Goal: Task Accomplishment & Management: Manage account settings

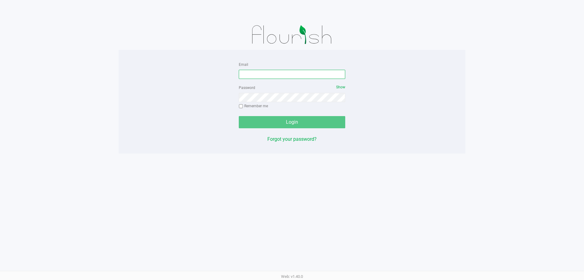
click at [267, 75] on input "Email" at bounding box center [292, 74] width 107 height 9
type input "[EMAIL_ADDRESS][DOMAIN_NAME]"
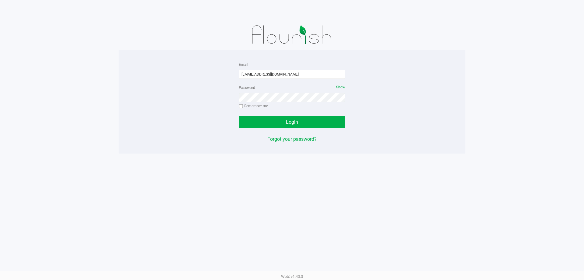
click at [239, 116] on button "Login" at bounding box center [292, 122] width 107 height 12
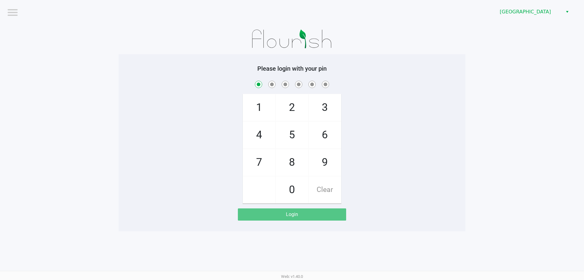
checkbox input "true"
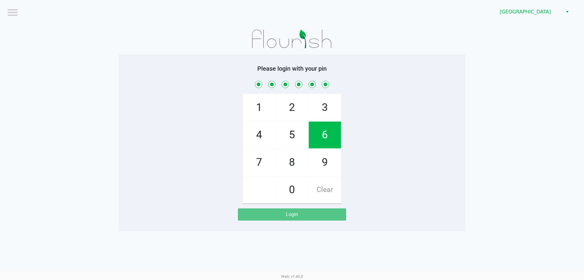
checkbox input "true"
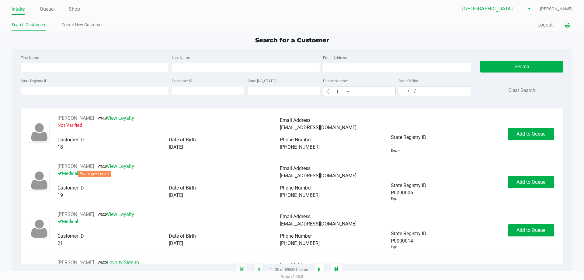
click at [568, 29] on button at bounding box center [568, 24] width 10 height 11
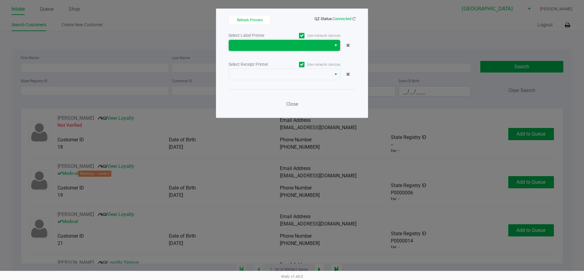
click at [265, 45] on span at bounding box center [280, 45] width 95 height 7
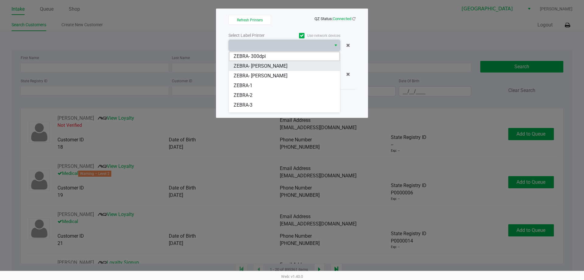
click at [271, 68] on span "ZEBRA- [PERSON_NAME]" at bounding box center [261, 65] width 54 height 7
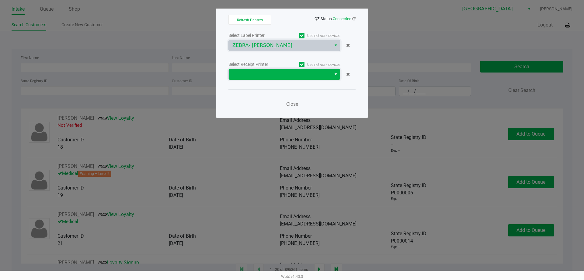
click at [269, 71] on span at bounding box center [280, 74] width 95 height 7
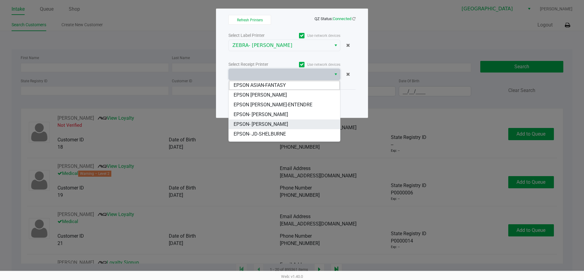
click at [271, 124] on span "EPSON- [PERSON_NAME]" at bounding box center [261, 124] width 54 height 7
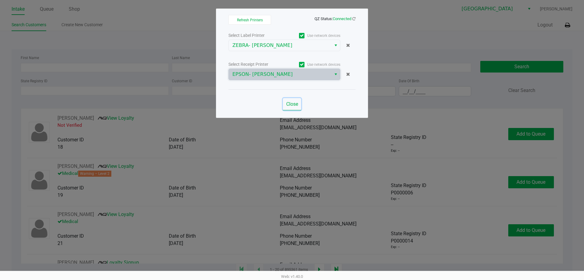
click at [294, 106] on span "Close" at bounding box center [292, 104] width 12 height 6
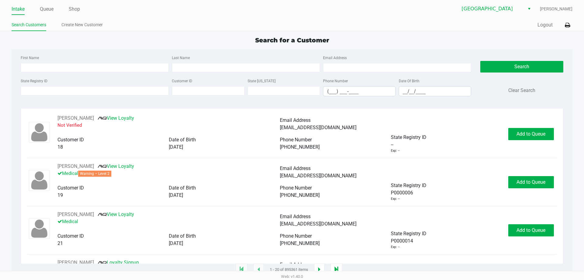
click at [151, 13] on ul "Intake Queue Shop" at bounding box center [152, 9] width 281 height 10
click at [544, 27] on button "Logout" at bounding box center [545, 24] width 15 height 7
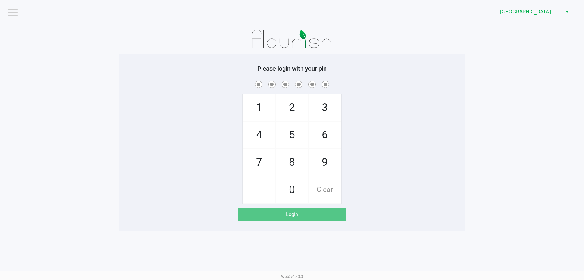
drag, startPoint x: 451, startPoint y: 104, endPoint x: 459, endPoint y: 103, distance: 7.7
click at [455, 103] on div "1 4 7 2 5 8 0 3 6 9 Clear" at bounding box center [292, 141] width 347 height 124
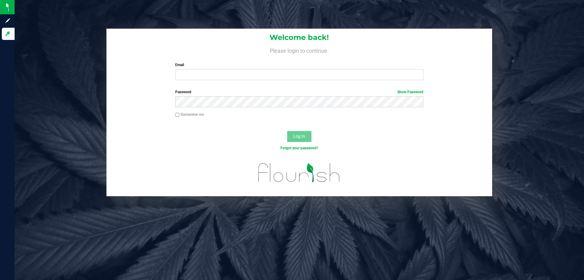
click at [209, 81] on div "Welcome back! Please login to continue. Email Required Please format your email…" at bounding box center [300, 57] width 386 height 56
click at [208, 75] on input "Email" at bounding box center [299, 74] width 248 height 11
type input "[EMAIL_ADDRESS][DOMAIN_NAME]"
click at [287, 131] on button "Log In" at bounding box center [299, 136] width 24 height 11
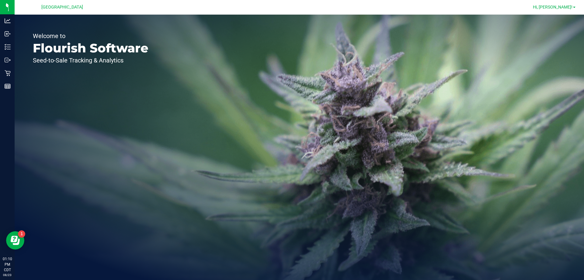
click at [566, 9] on span "Hi, [PERSON_NAME]!" at bounding box center [553, 7] width 40 height 5
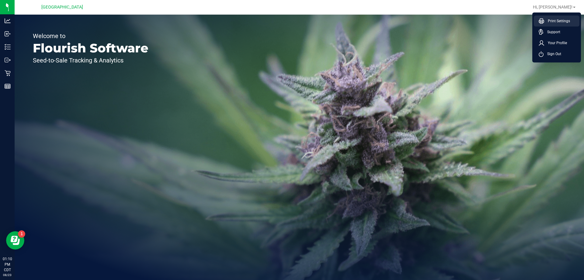
click at [552, 18] on li "Print Settings" at bounding box center [557, 21] width 46 height 11
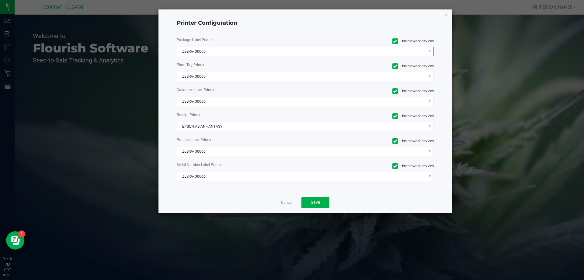
click at [243, 49] on span "ZEBRA- 300dpi" at bounding box center [301, 51] width 249 height 9
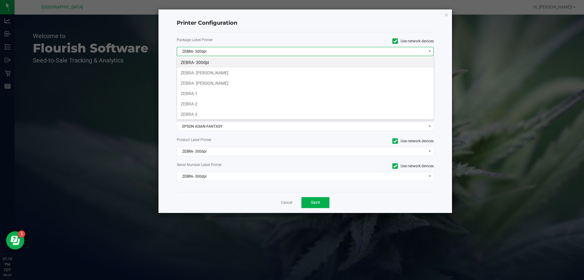
scroll to position [9, 257]
click at [239, 76] on li "ZEBRA- [PERSON_NAME]" at bounding box center [305, 73] width 257 height 10
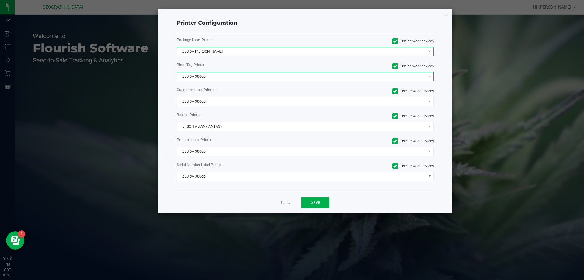
click at [239, 79] on span "ZEBRA- 300dpi" at bounding box center [301, 76] width 249 height 9
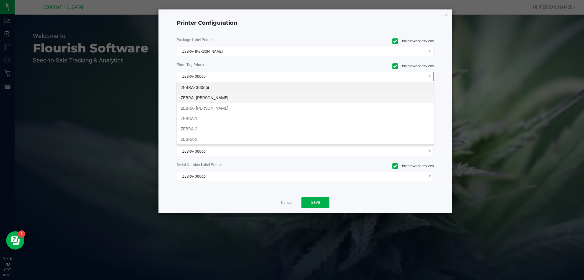
click at [236, 99] on li "ZEBRA- [PERSON_NAME]" at bounding box center [305, 98] width 257 height 10
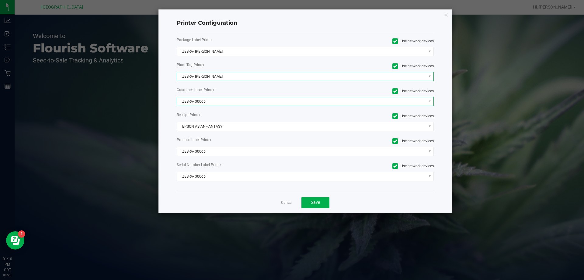
click at [235, 101] on span "ZEBRA- 300dpi" at bounding box center [301, 101] width 249 height 9
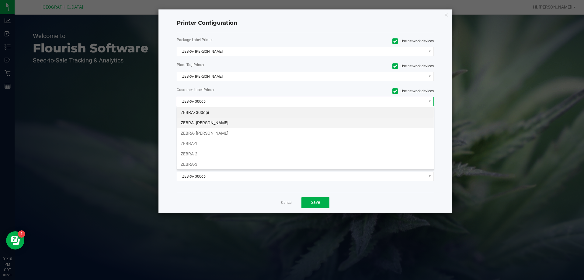
click at [232, 121] on li "ZEBRA- [PERSON_NAME]" at bounding box center [305, 122] width 257 height 10
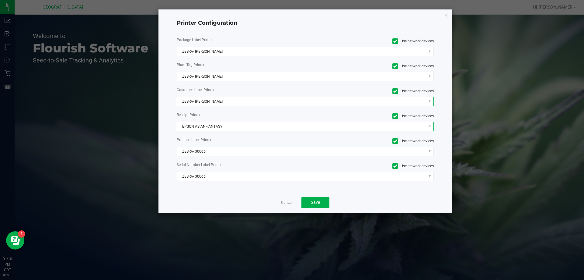
click at [234, 129] on span "EPSON ASIAN-FANTASY" at bounding box center [301, 126] width 249 height 9
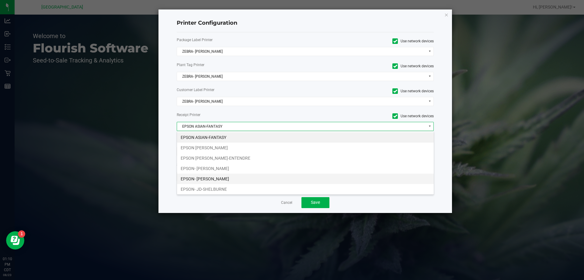
click at [225, 179] on li "EPSON- [PERSON_NAME]" at bounding box center [305, 178] width 257 height 10
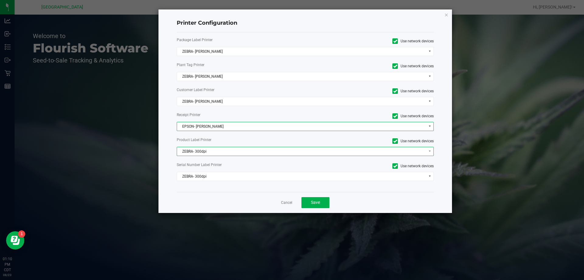
click at [227, 149] on span "ZEBRA- 300dpi" at bounding box center [301, 151] width 249 height 9
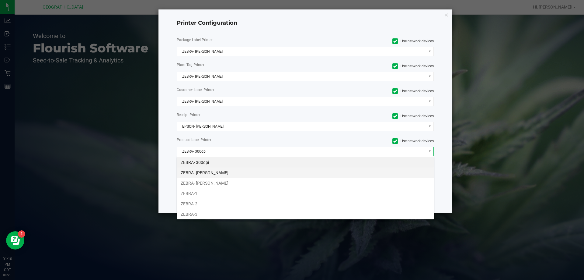
click at [229, 175] on li "ZEBRA- [PERSON_NAME]" at bounding box center [305, 172] width 257 height 10
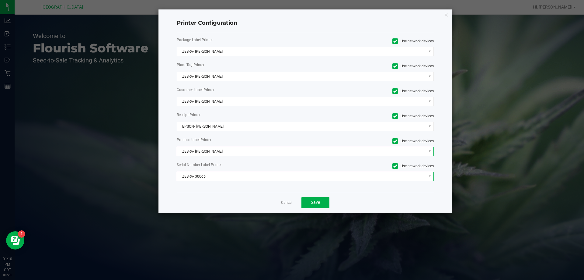
click at [232, 176] on span "ZEBRA- 300dpi" at bounding box center [301, 176] width 249 height 9
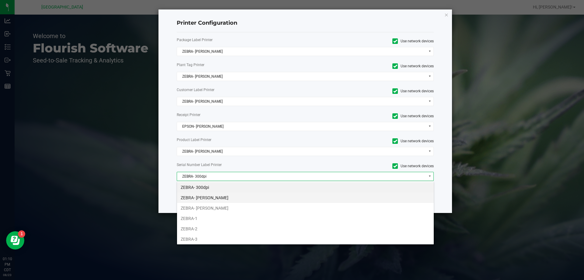
click at [237, 197] on li "ZEBRA- [PERSON_NAME]" at bounding box center [305, 197] width 257 height 10
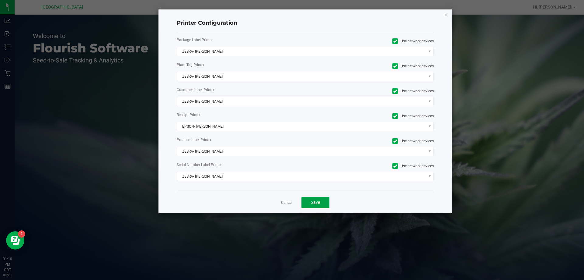
click at [317, 207] on button "Save" at bounding box center [316, 202] width 28 height 11
